Goal: Information Seeking & Learning: Check status

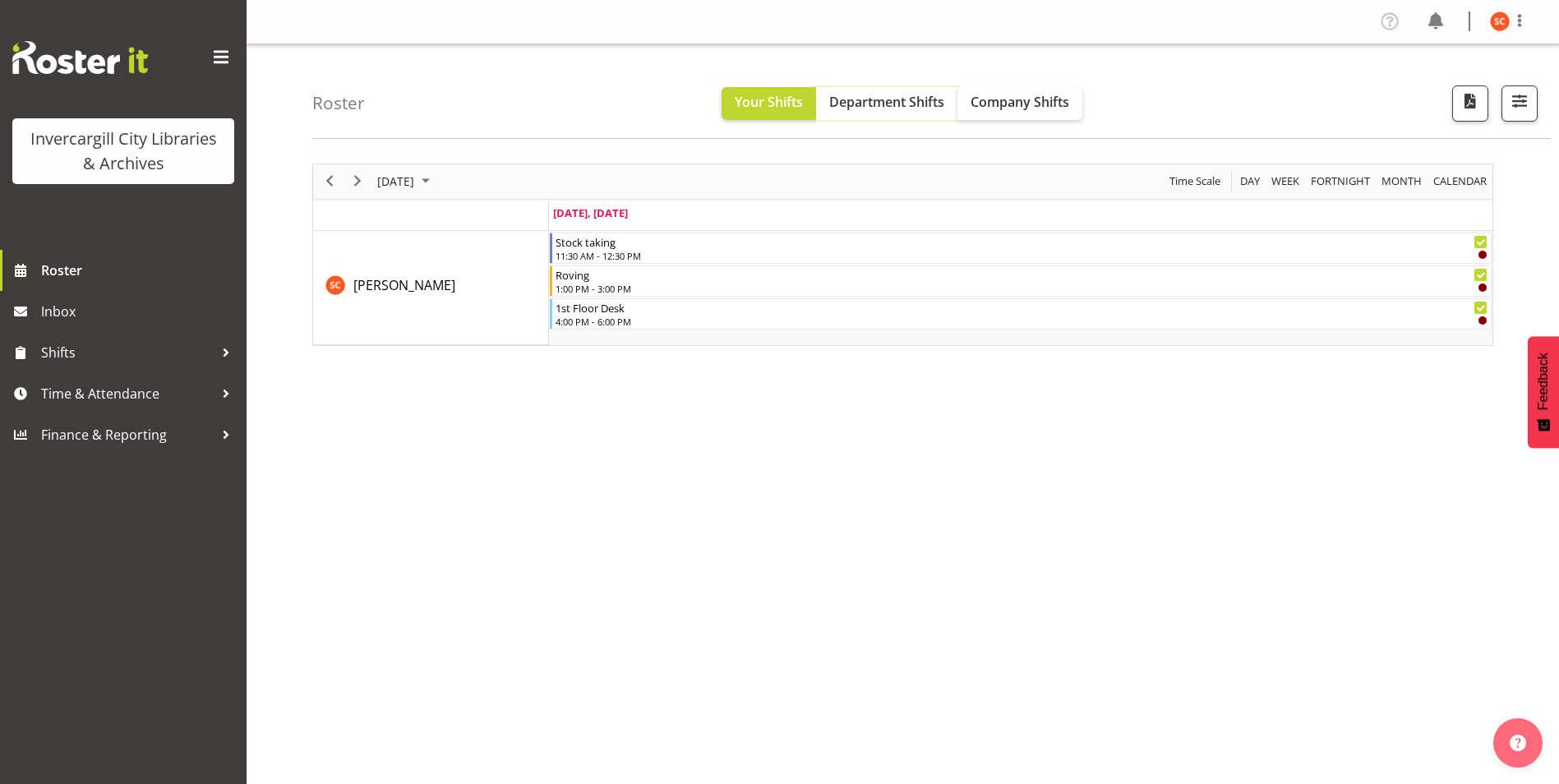
click at [947, 91] on button "Department Shifts" at bounding box center [887, 104] width 141 height 33
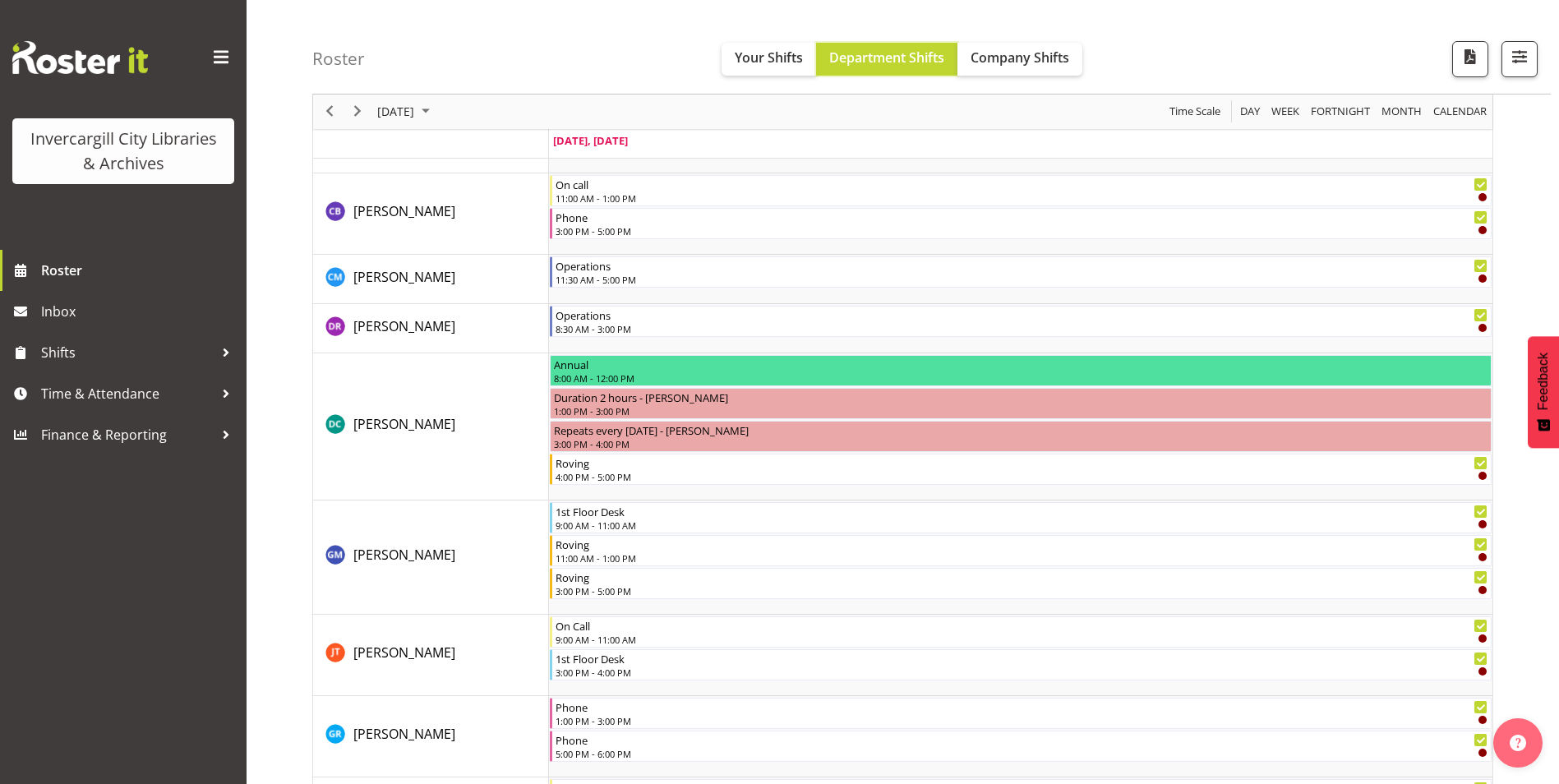
scroll to position [411, 0]
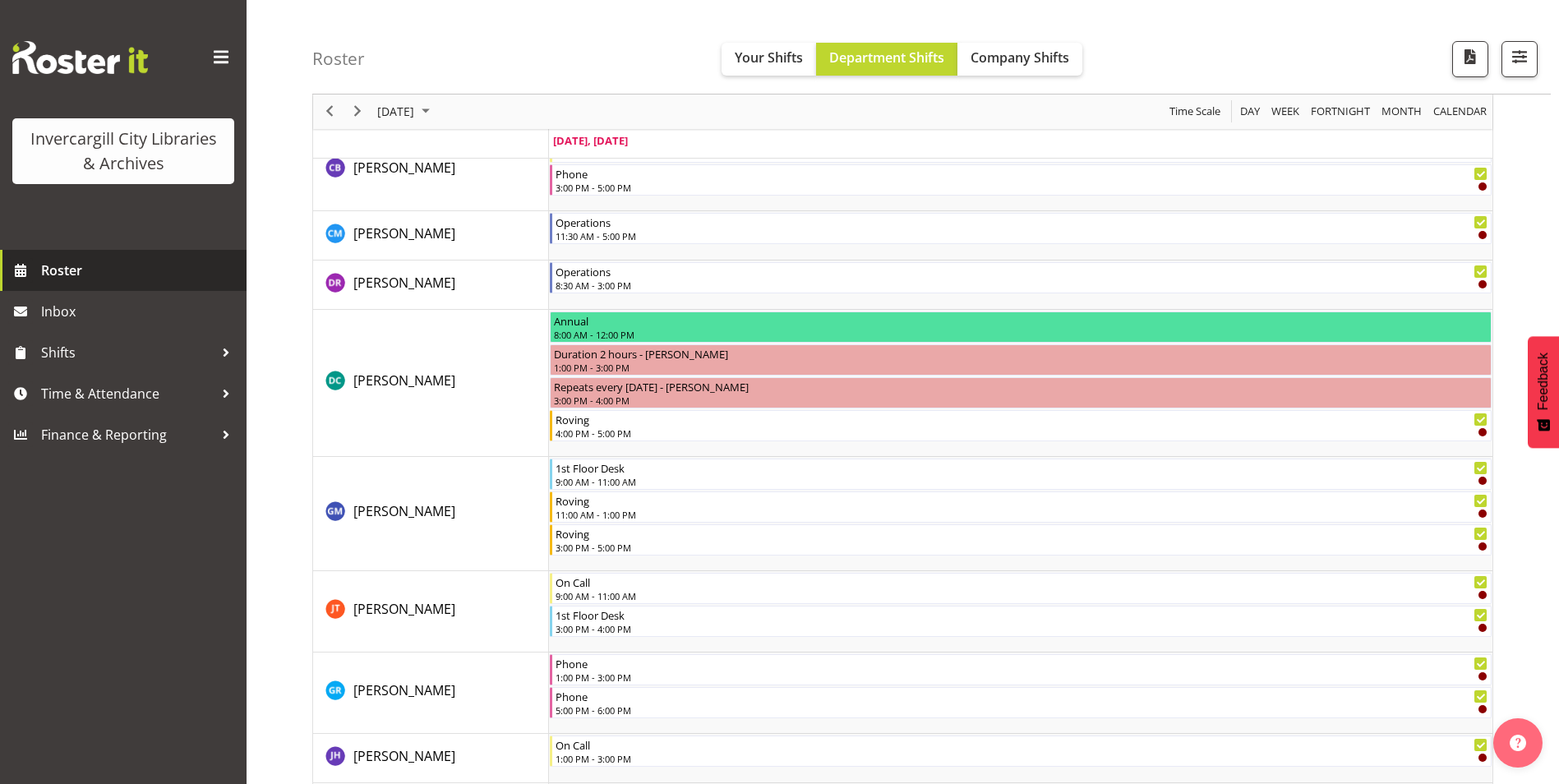
click at [75, 274] on span "Roster" at bounding box center [139, 271] width 197 height 25
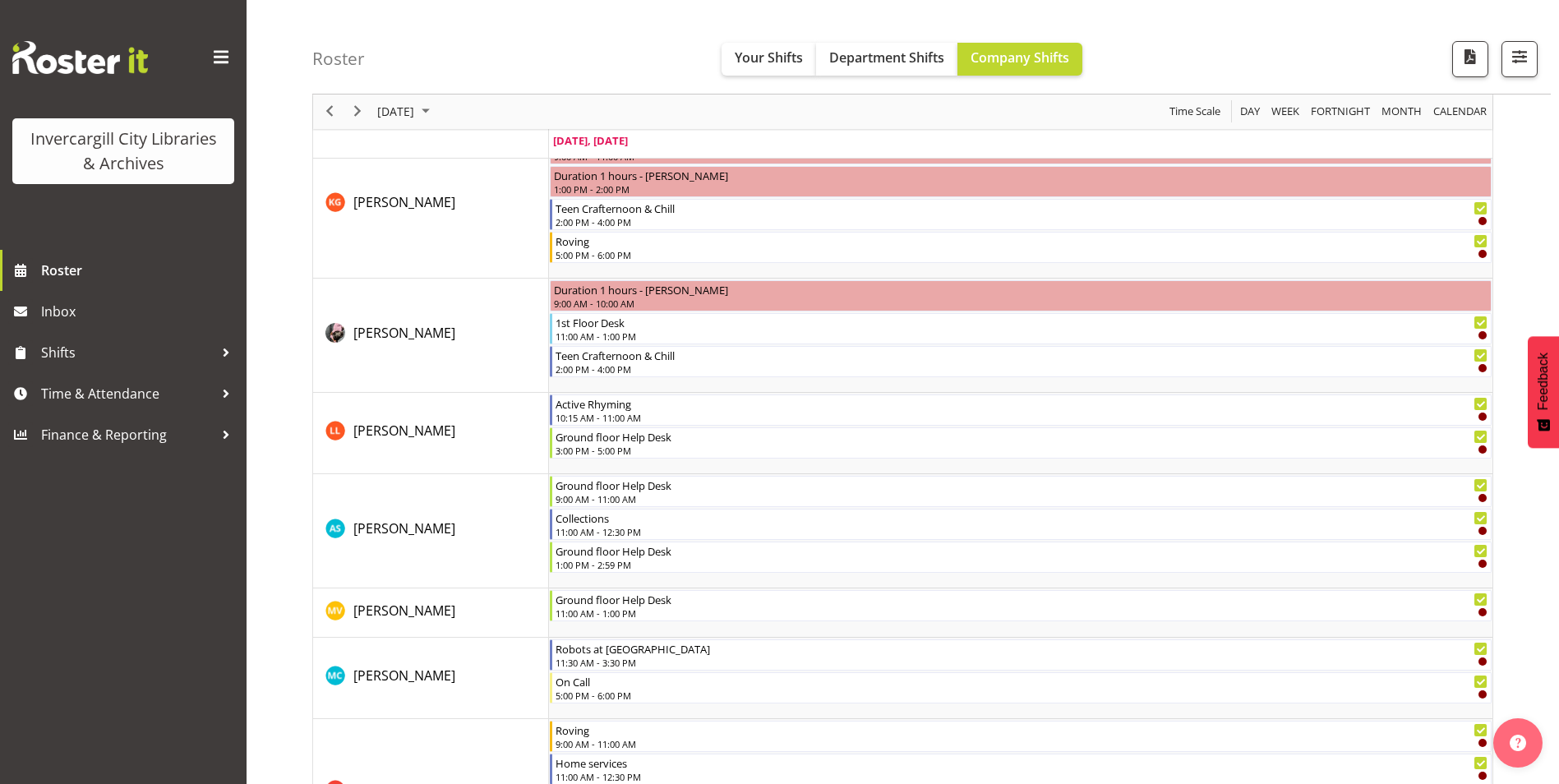
scroll to position [1479, 0]
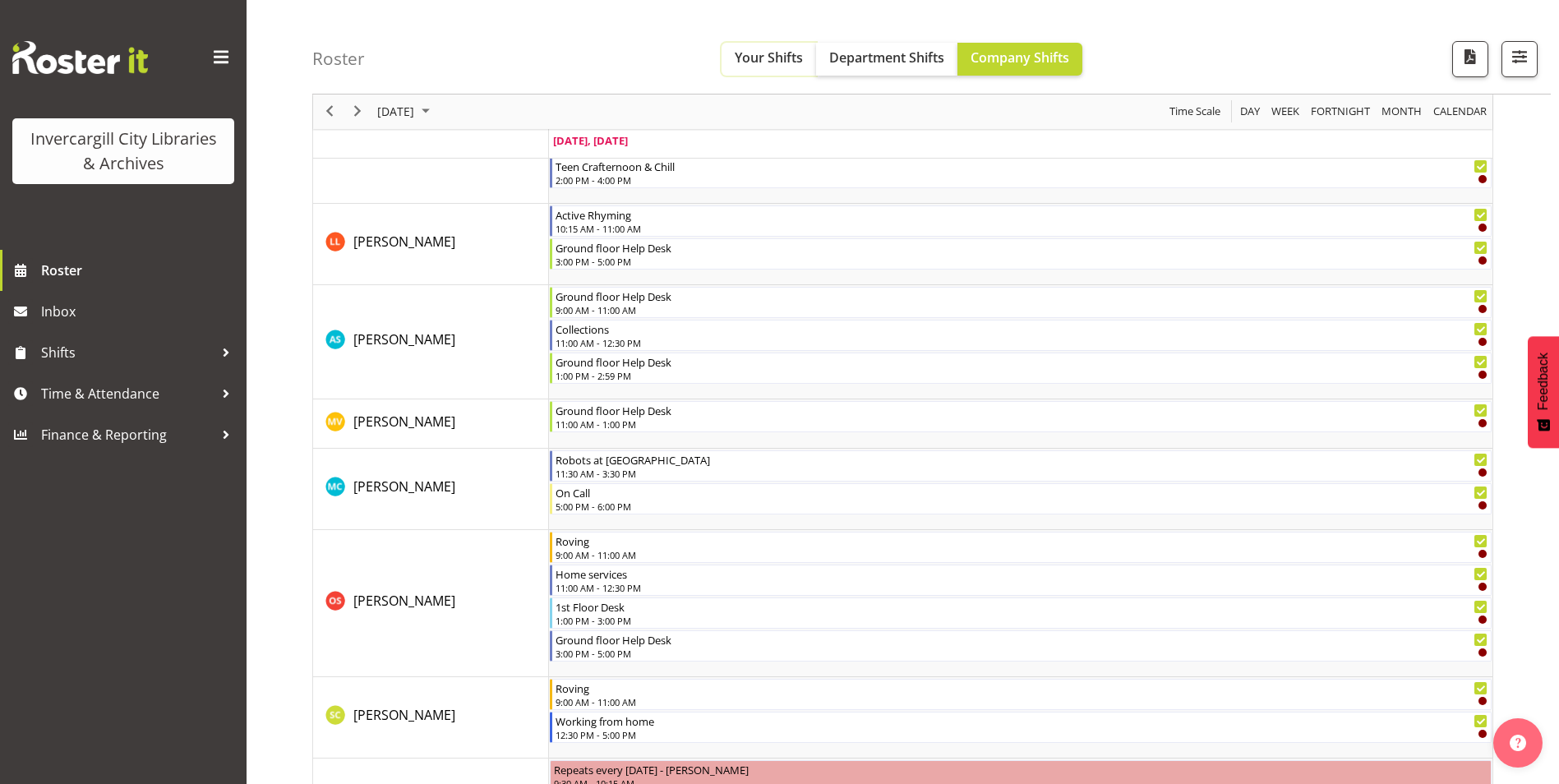
click at [748, 61] on span "Your Shifts" at bounding box center [769, 57] width 68 height 18
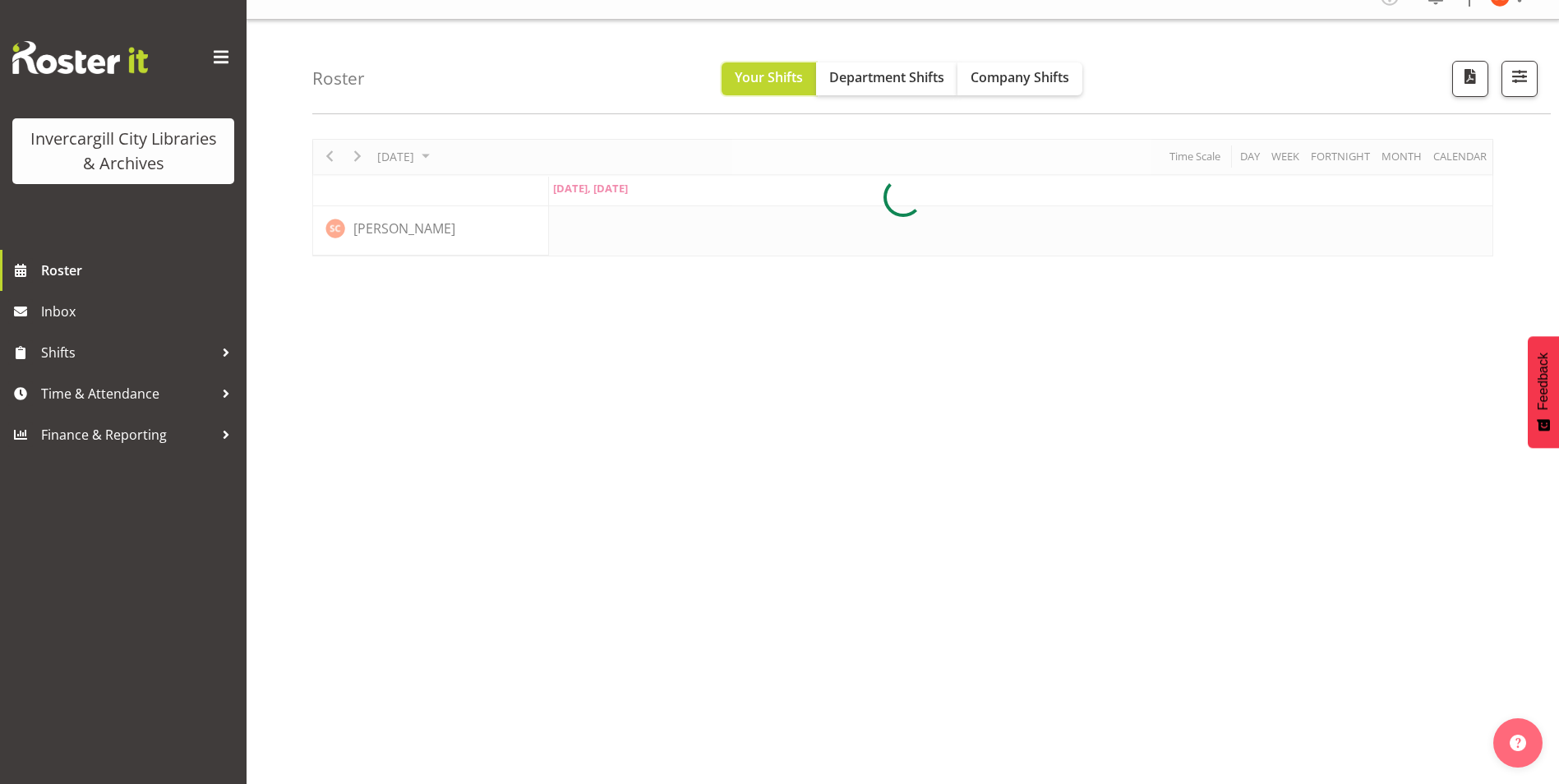
scroll to position [25, 0]
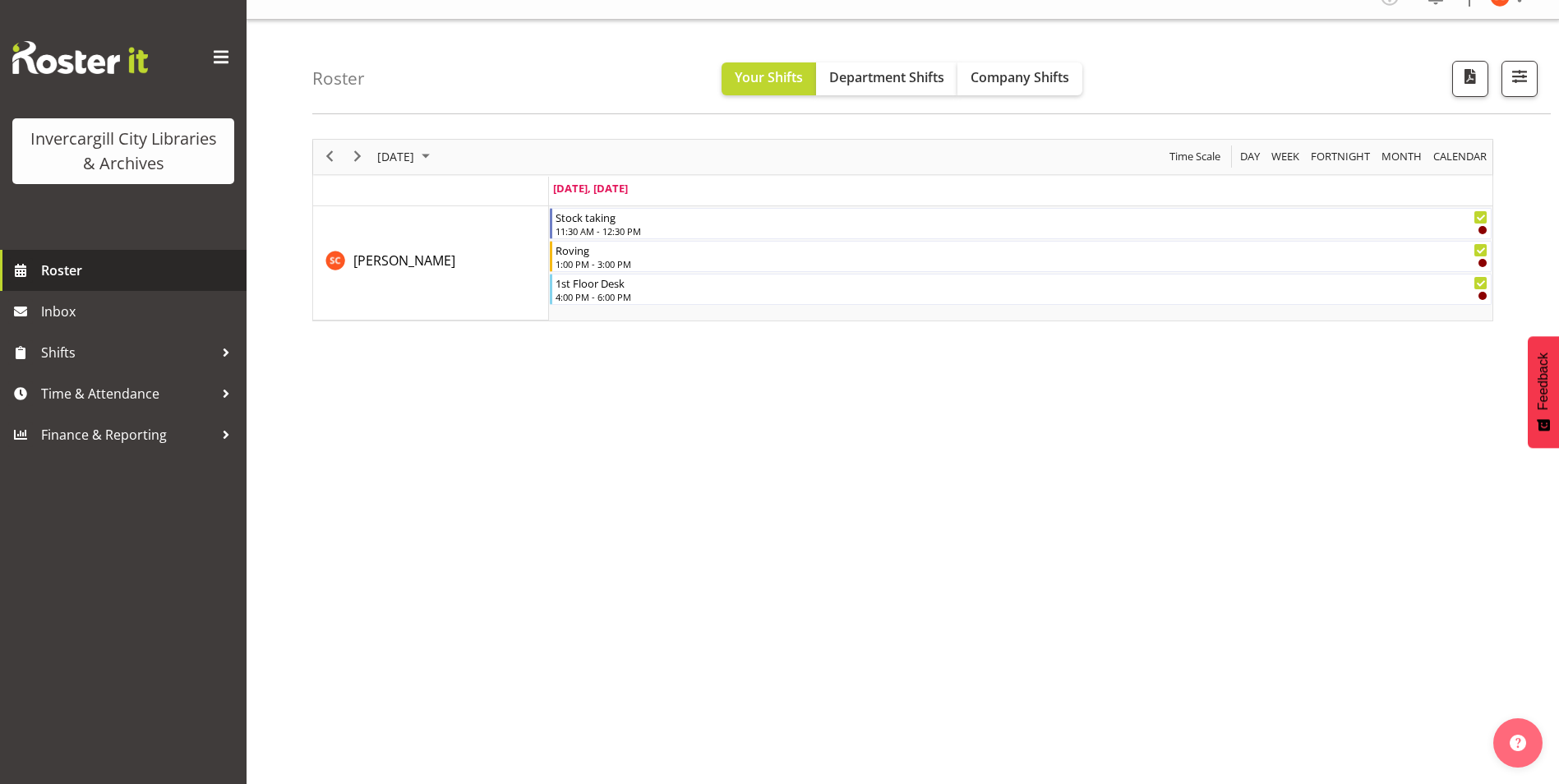
click at [96, 265] on span "Roster" at bounding box center [139, 271] width 197 height 25
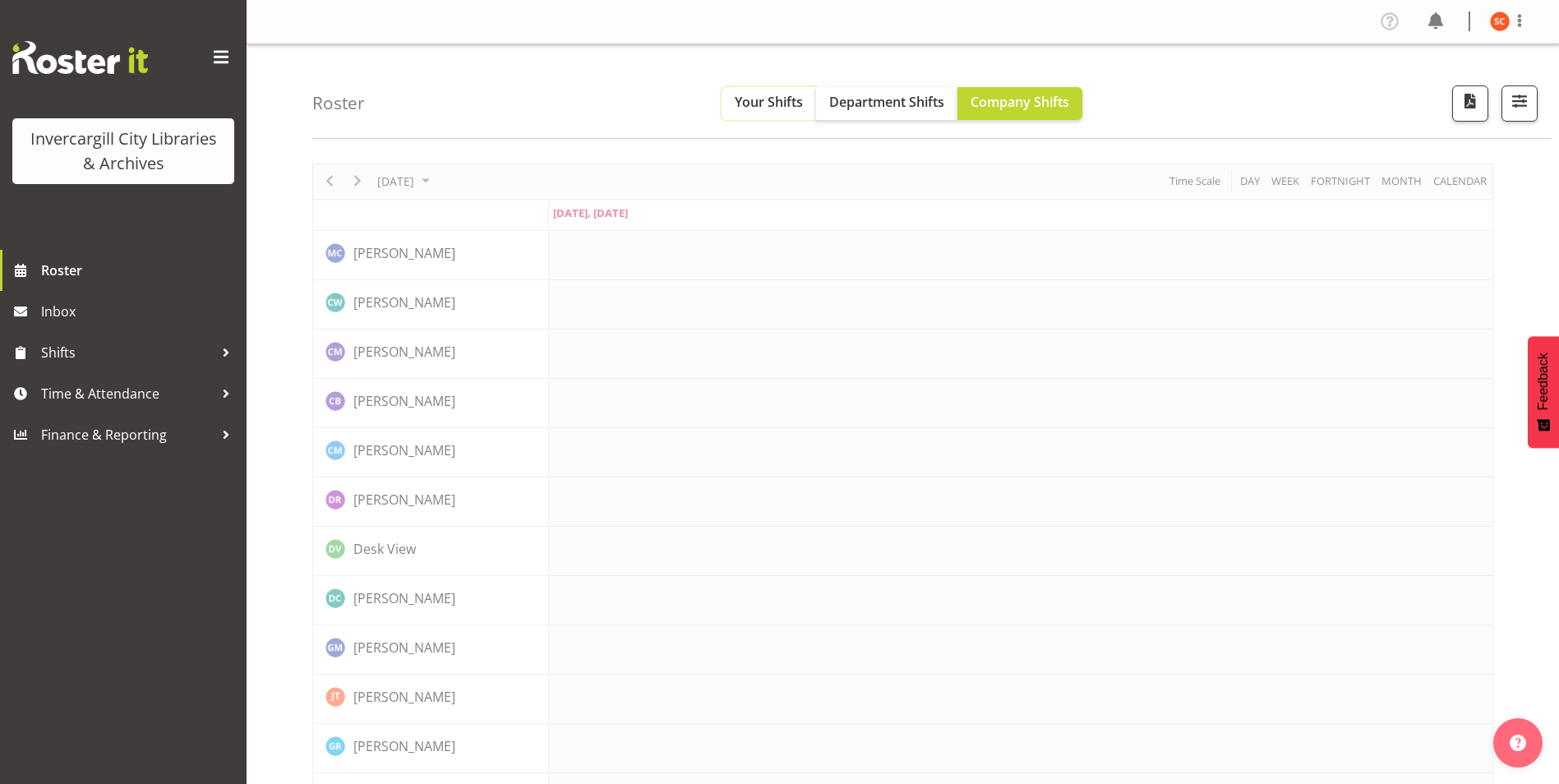
click at [767, 106] on span "Your Shifts" at bounding box center [769, 102] width 68 height 18
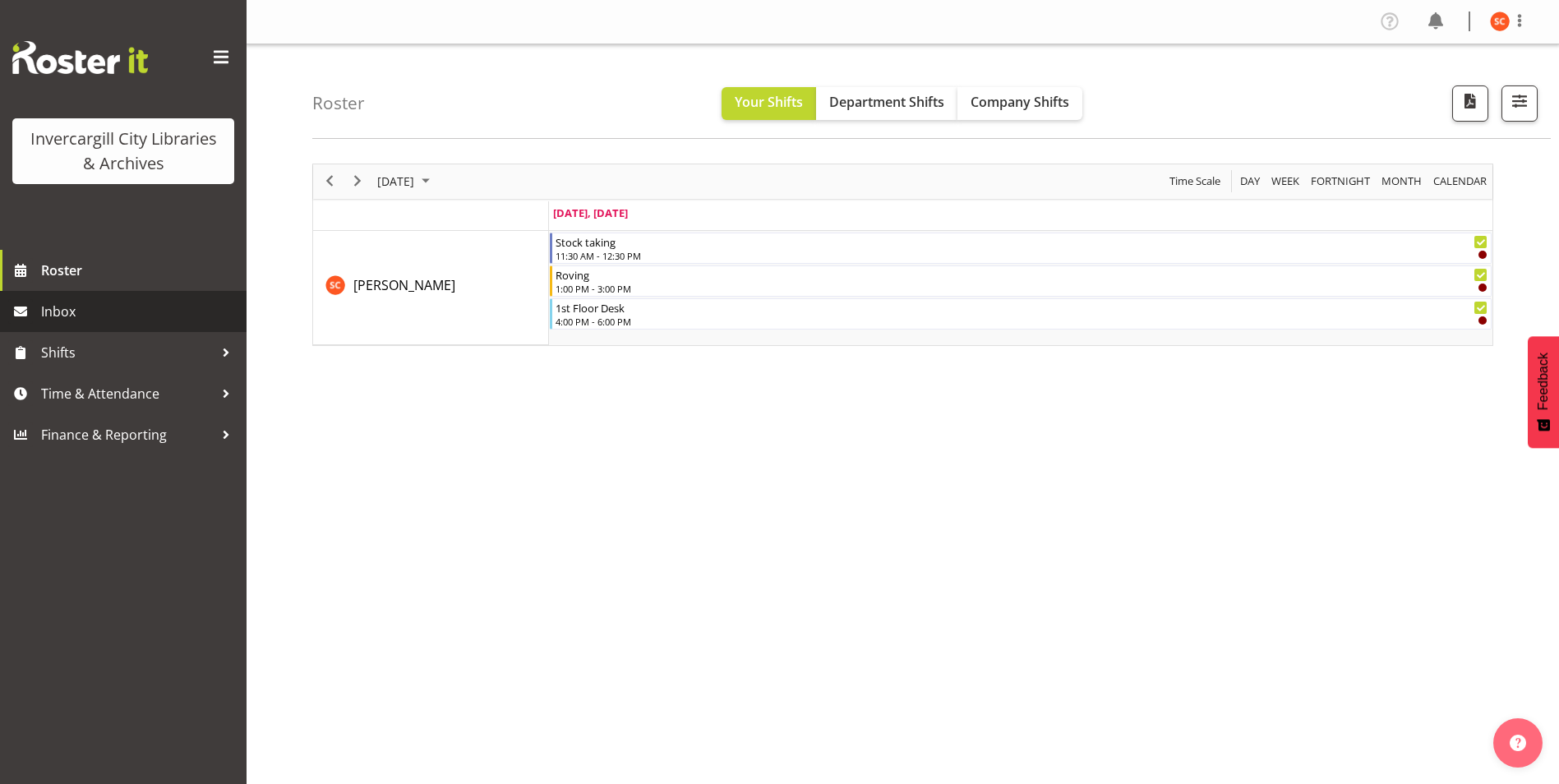
click at [96, 318] on span "Inbox" at bounding box center [139, 311] width 197 height 25
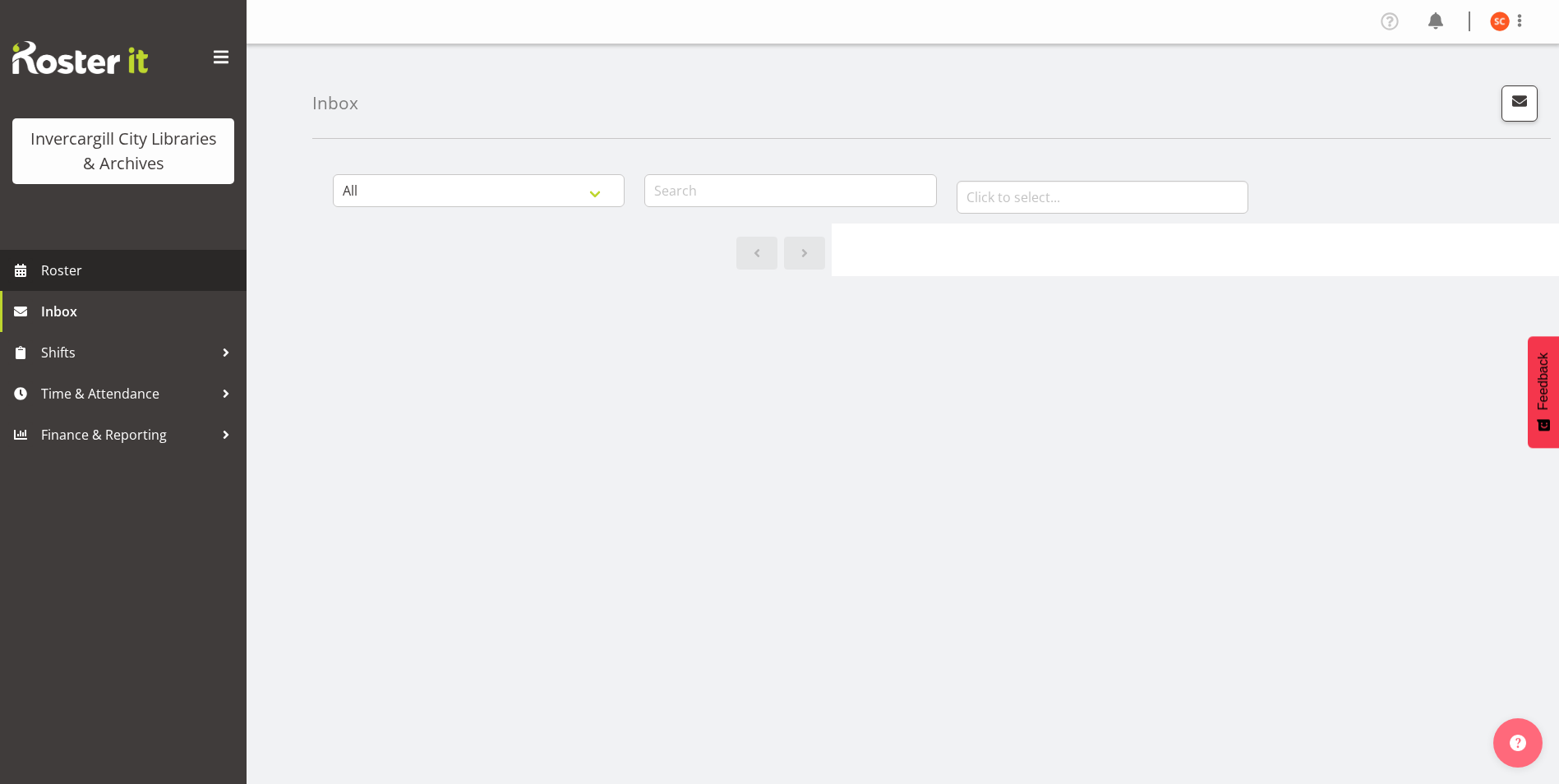
click at [62, 277] on span "Roster" at bounding box center [139, 271] width 197 height 25
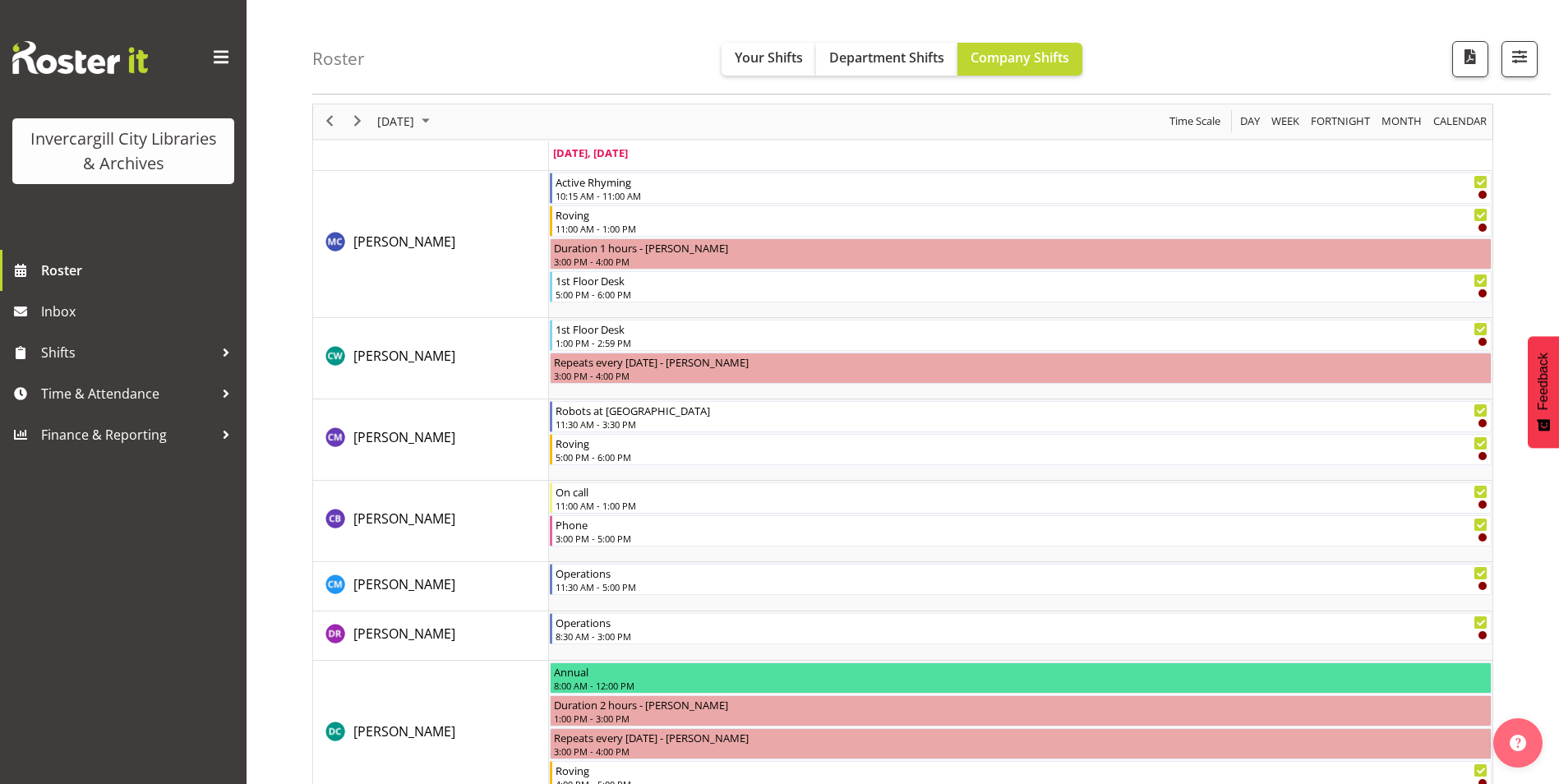
scroll to position [82, 0]
